Goal: Task Accomplishment & Management: Use online tool/utility

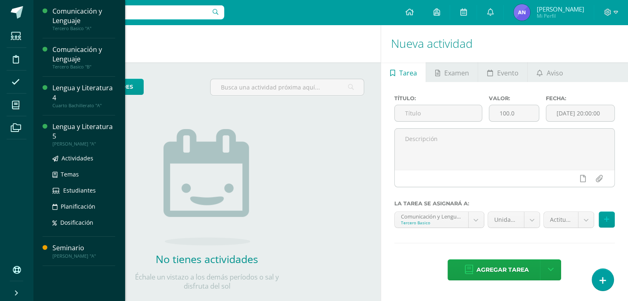
click at [78, 128] on div "Lengua y Literatura 5" at bounding box center [83, 131] width 63 height 19
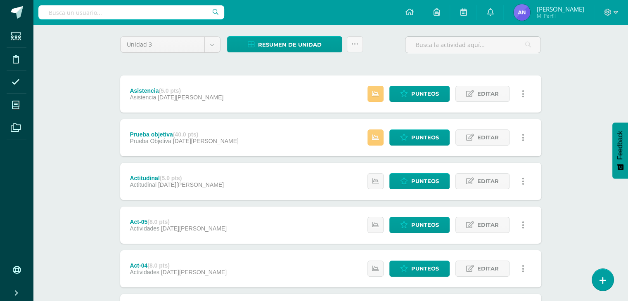
scroll to position [51, 0]
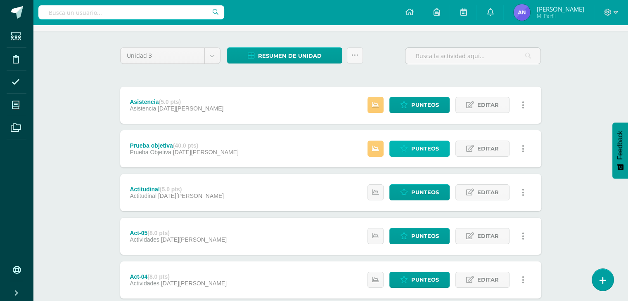
click at [414, 154] on span "Punteos" at bounding box center [425, 148] width 28 height 15
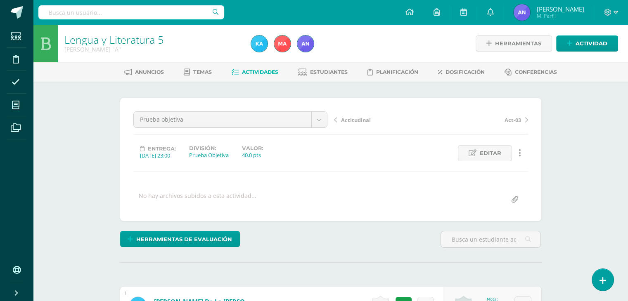
scroll to position [0, 0]
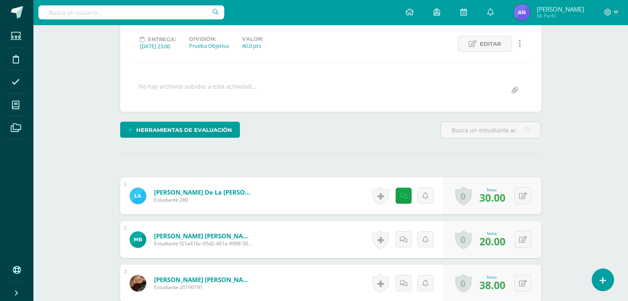
scroll to position [0, 0]
